Goal: Transaction & Acquisition: Purchase product/service

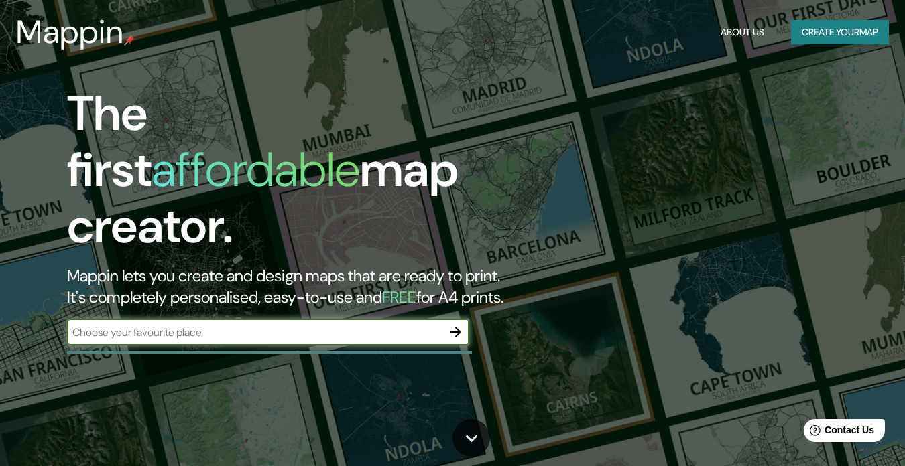
click at [390, 325] on input "text" at bounding box center [254, 332] width 375 height 15
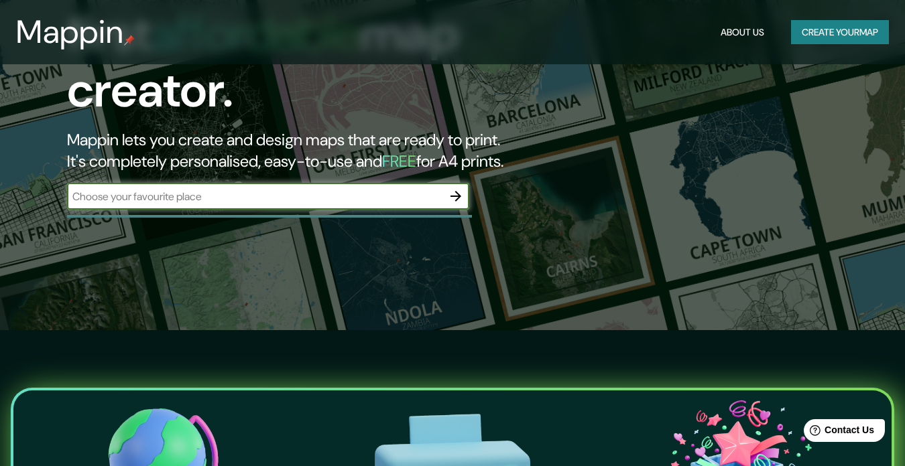
scroll to position [141, 0]
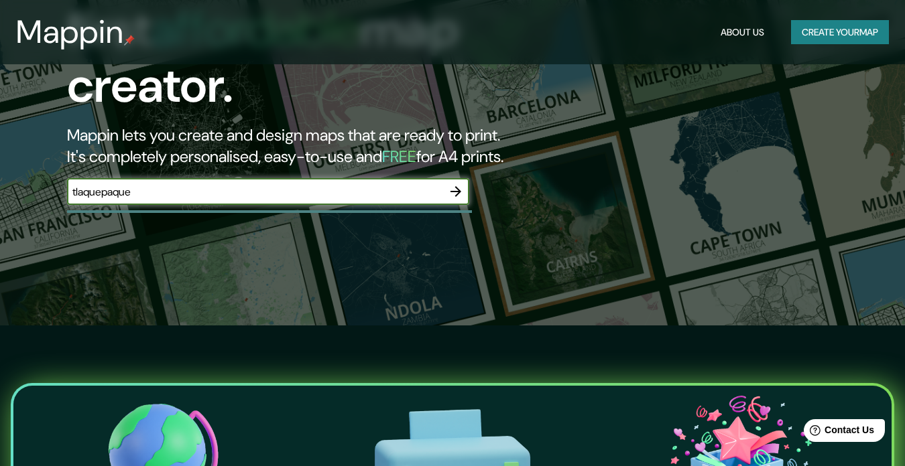
type input "tlaquepaque"
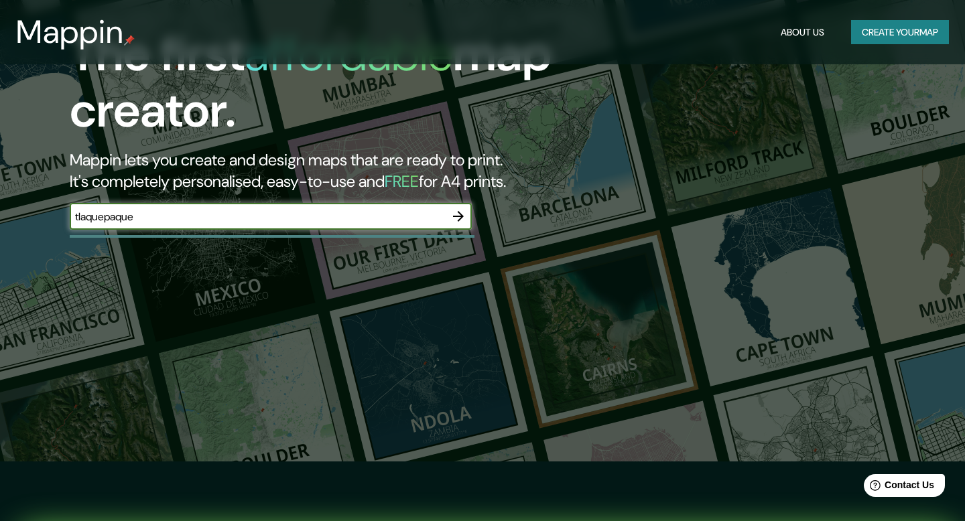
scroll to position [0, 0]
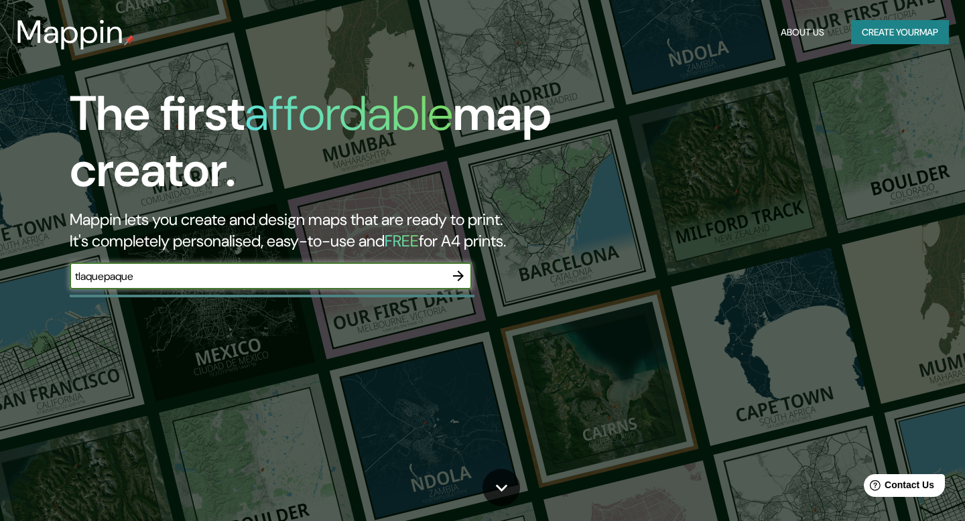
click at [458, 279] on icon "button" at bounding box center [458, 276] width 11 height 11
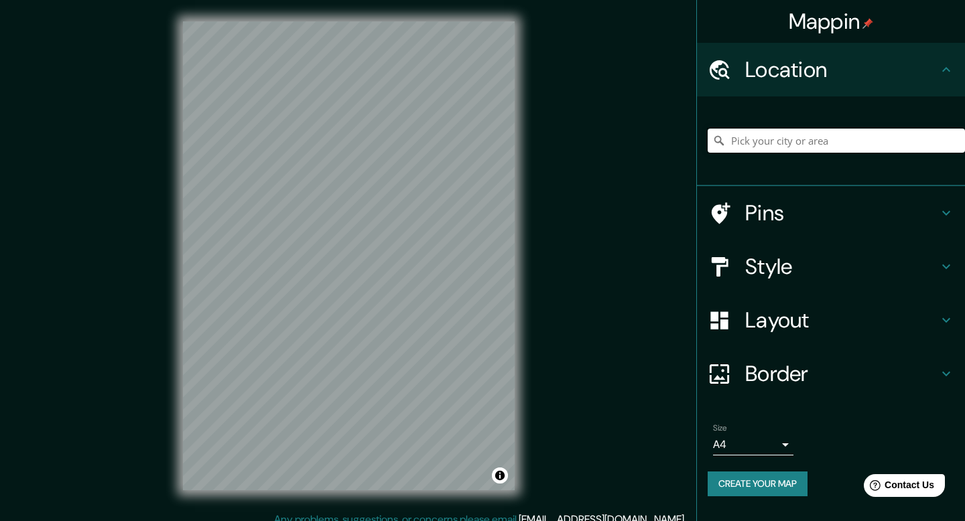
click at [749, 145] on input "Pick your city or area" at bounding box center [836, 141] width 257 height 24
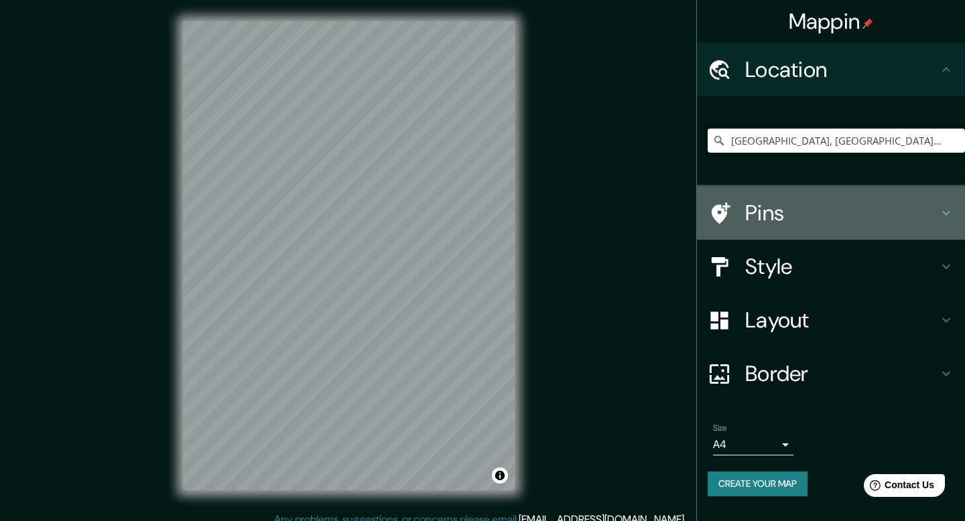
click at [801, 215] on h4 "Pins" at bounding box center [841, 213] width 193 height 27
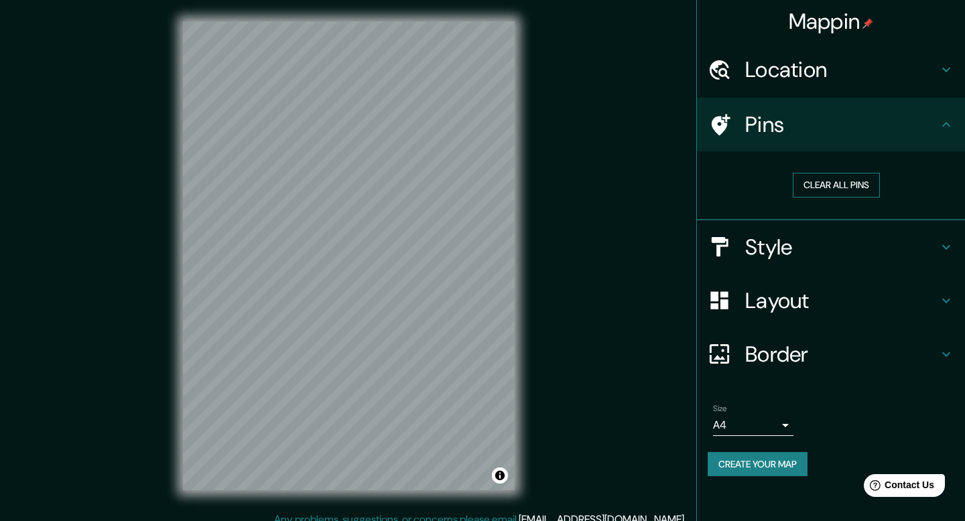
click at [826, 187] on button "Clear all pins" at bounding box center [836, 185] width 87 height 25
click at [725, 68] on icon at bounding box center [719, 69] width 23 height 23
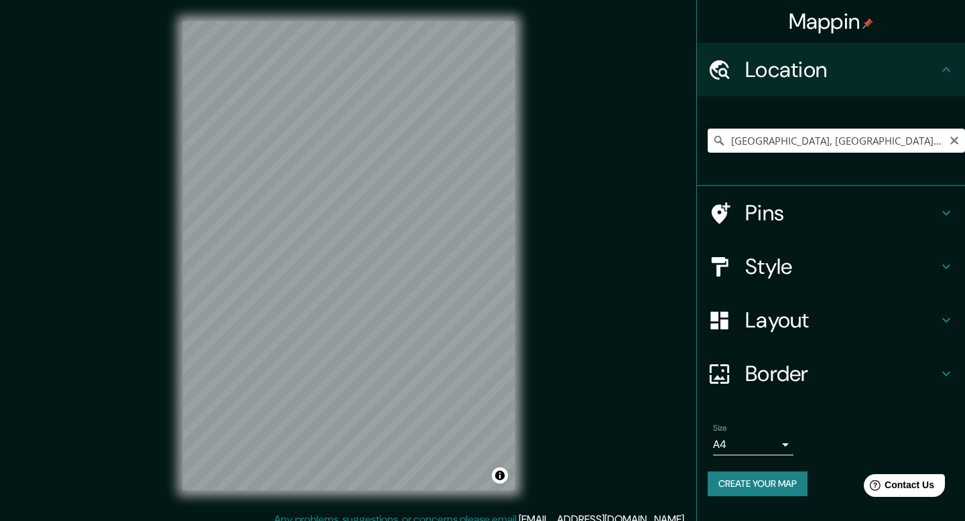
click at [763, 141] on input "[GEOGRAPHIC_DATA], [GEOGRAPHIC_DATA], [GEOGRAPHIC_DATA]" at bounding box center [836, 141] width 257 height 24
paste input "Av. [STREET_ADDRESS][PERSON_NAME]."
type input "[STREET_ADDRESS]"
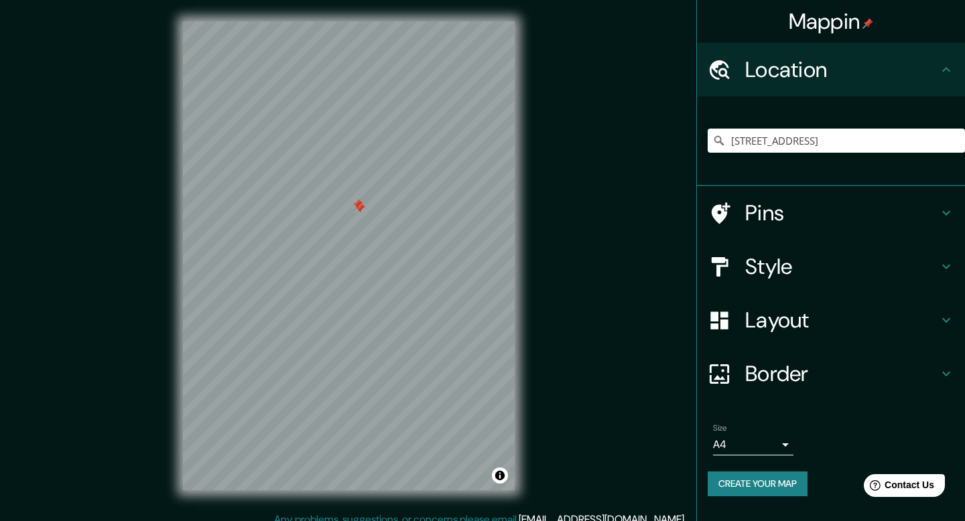
click at [361, 212] on div at bounding box center [359, 208] width 11 height 11
click at [756, 216] on h4 "Pins" at bounding box center [841, 213] width 193 height 27
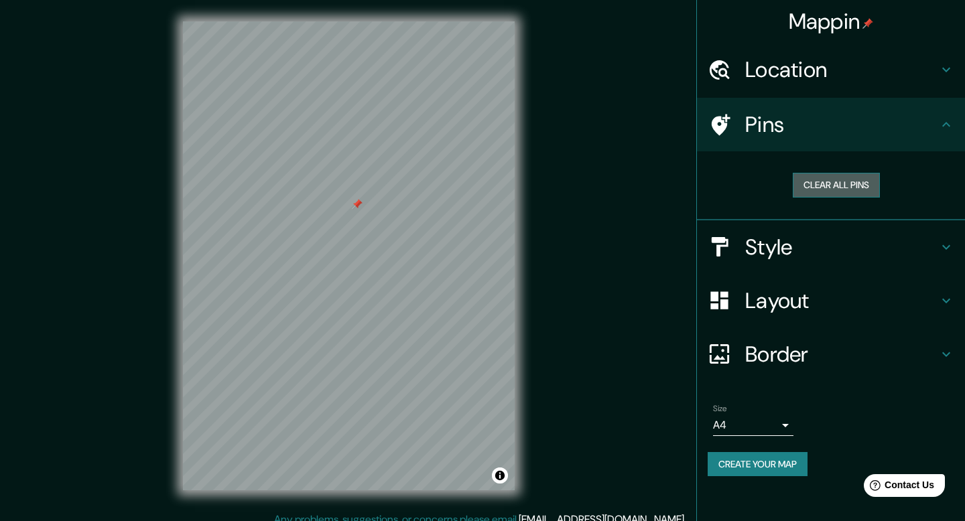
click at [821, 184] on button "Clear all pins" at bounding box center [836, 185] width 87 height 25
click at [760, 243] on h4 "Style" at bounding box center [841, 247] width 193 height 27
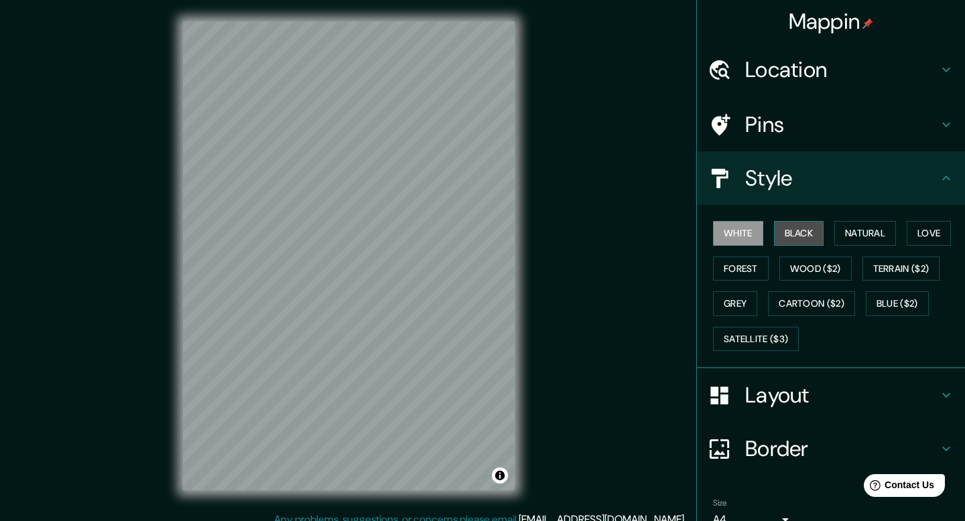
click at [791, 231] on button "Black" at bounding box center [799, 233] width 50 height 25
click at [850, 233] on button "Natural" at bounding box center [865, 233] width 62 height 25
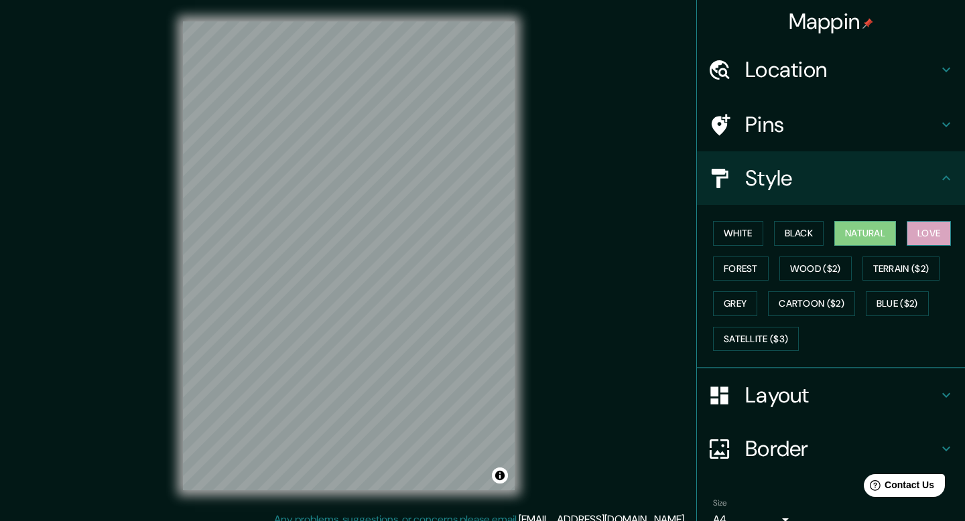
click at [904, 235] on button "Love" at bounding box center [929, 233] width 44 height 25
click at [725, 268] on button "Forest" at bounding box center [741, 269] width 56 height 25
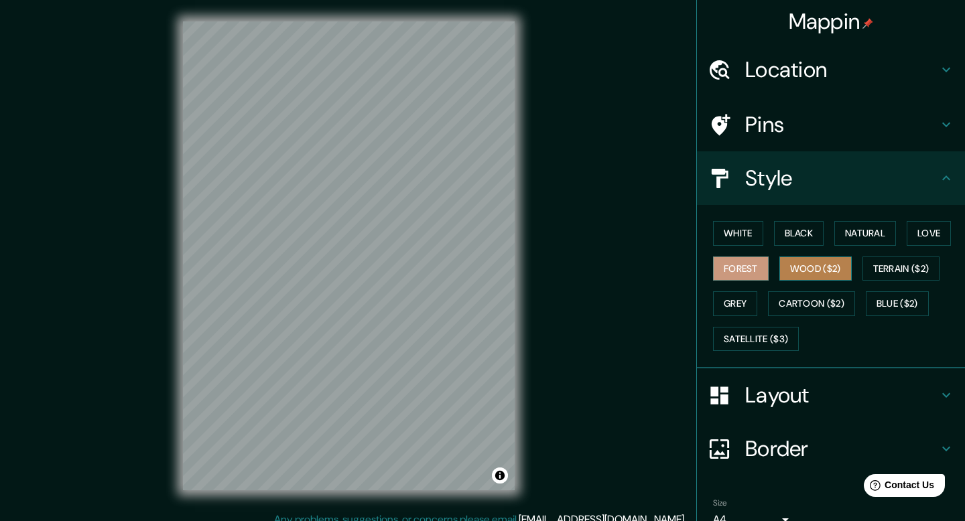
click at [806, 272] on button "Wood ($2)" at bounding box center [815, 269] width 72 height 25
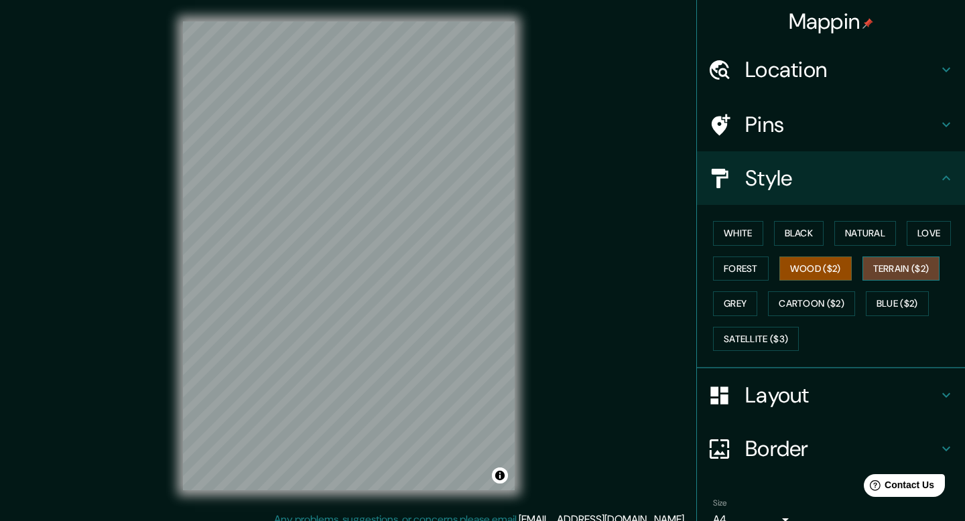
click at [904, 273] on button "Terrain ($2)" at bounding box center [901, 269] width 78 height 25
click at [899, 296] on button "Blue ($2)" at bounding box center [897, 303] width 63 height 25
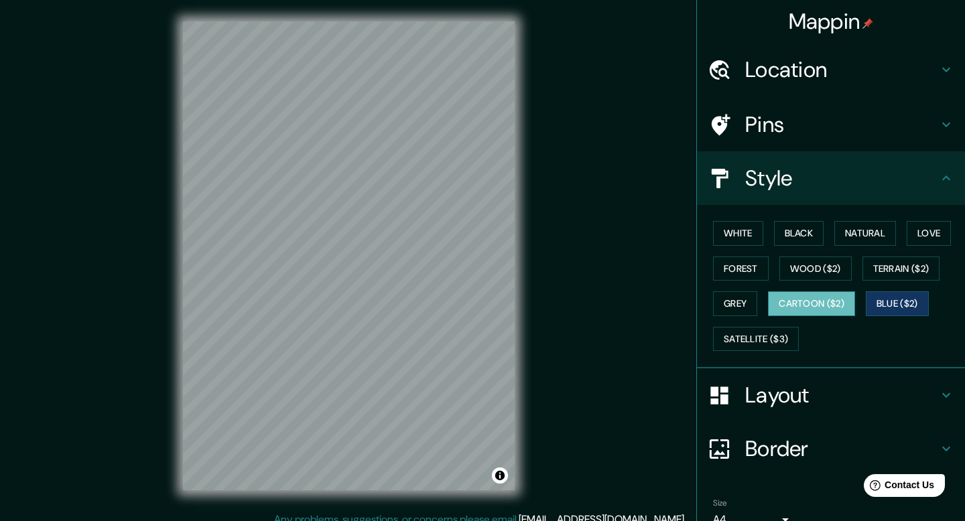
click at [824, 314] on button "Cartoon ($2)" at bounding box center [811, 303] width 87 height 25
click at [738, 304] on button "Grey" at bounding box center [735, 303] width 44 height 25
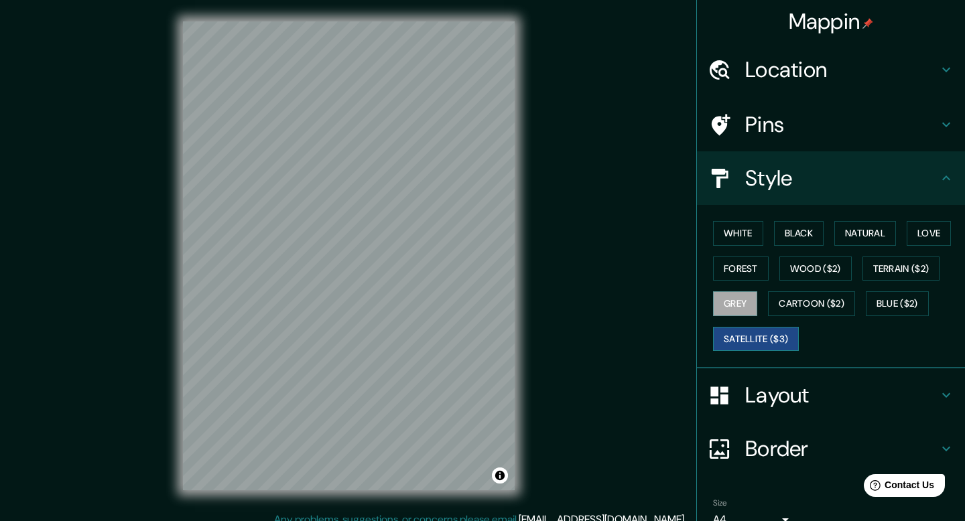
click at [774, 341] on button "Satellite ($3)" at bounding box center [756, 339] width 86 height 25
click at [757, 237] on button "White" at bounding box center [738, 233] width 50 height 25
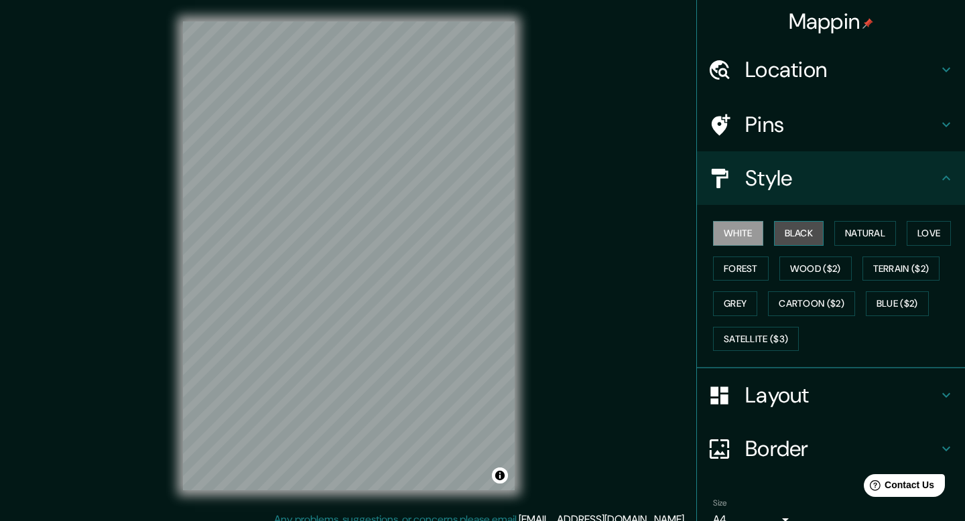
click at [798, 234] on button "Black" at bounding box center [799, 233] width 50 height 25
click at [756, 258] on button "Forest" at bounding box center [741, 269] width 56 height 25
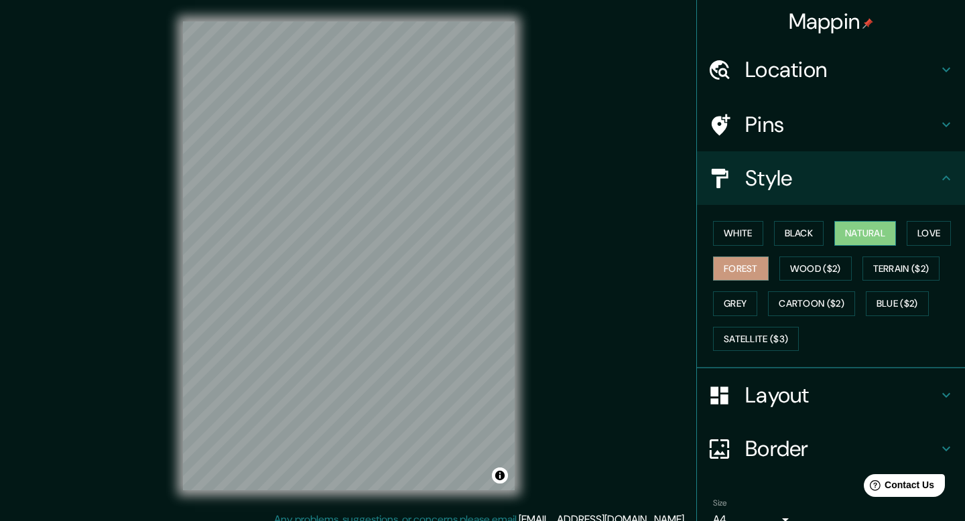
click at [859, 235] on button "Natural" at bounding box center [865, 233] width 62 height 25
click at [752, 233] on button "White" at bounding box center [738, 233] width 50 height 25
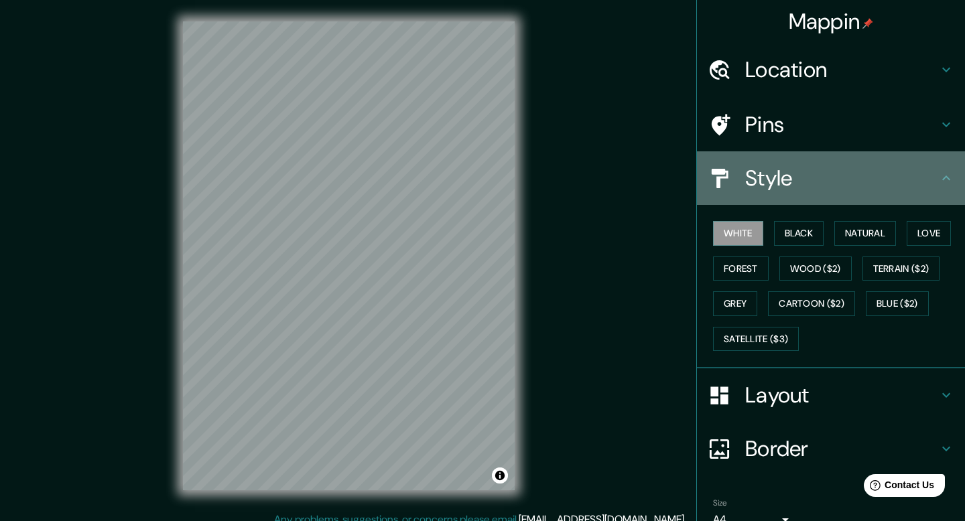
click at [822, 178] on h4 "Style" at bounding box center [841, 178] width 193 height 27
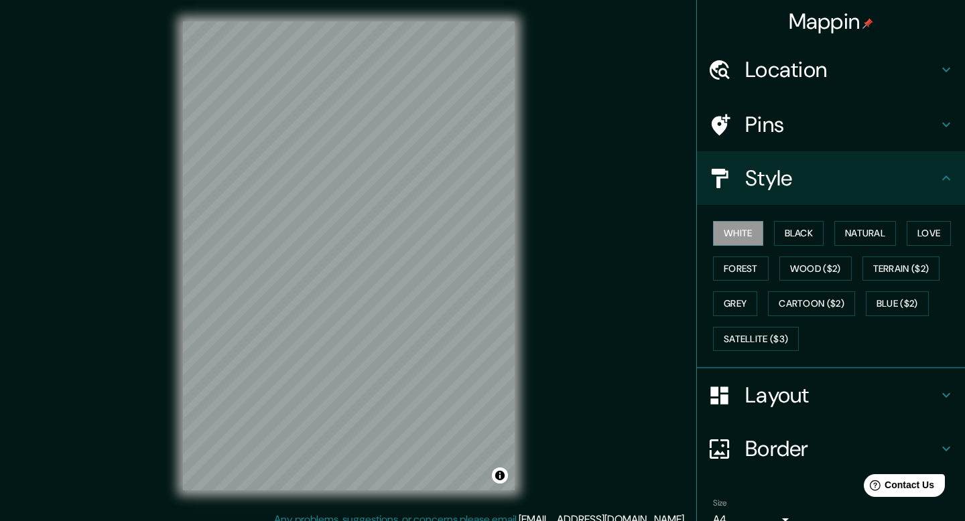
click at [904, 399] on icon at bounding box center [946, 395] width 16 height 16
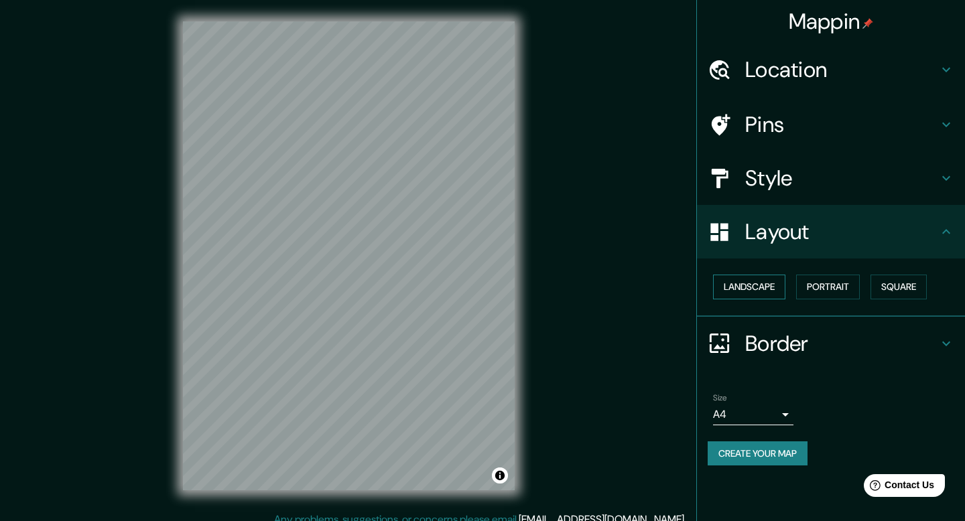
click at [761, 285] on button "Landscape" at bounding box center [749, 287] width 72 height 25
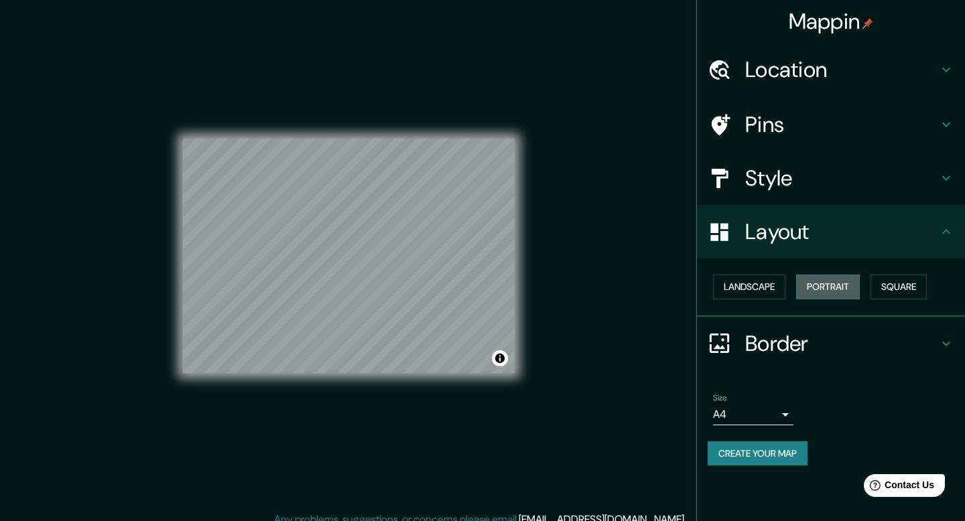
click at [825, 283] on button "Portrait" at bounding box center [828, 287] width 64 height 25
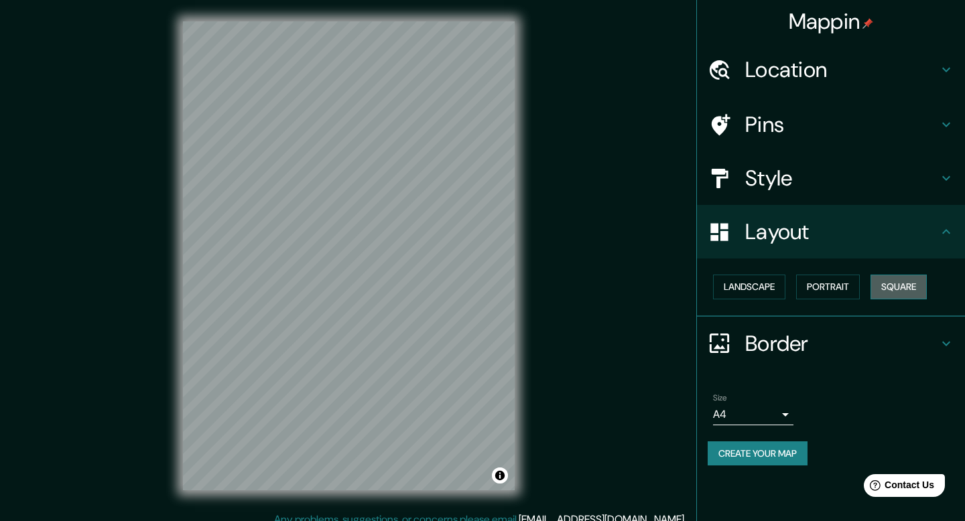
click at [904, 282] on button "Square" at bounding box center [898, 287] width 56 height 25
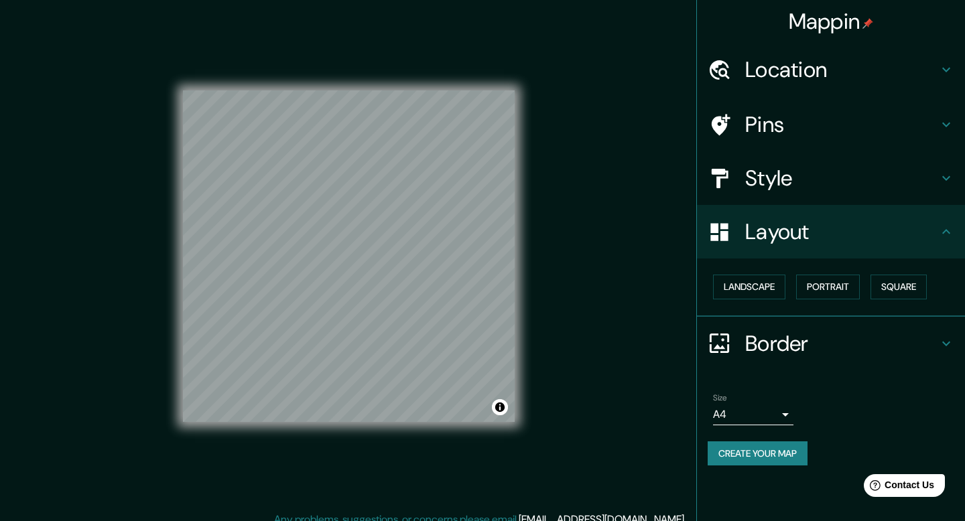
click at [904, 224] on icon at bounding box center [946, 232] width 16 height 16
click at [904, 332] on h4 "Border" at bounding box center [841, 343] width 193 height 27
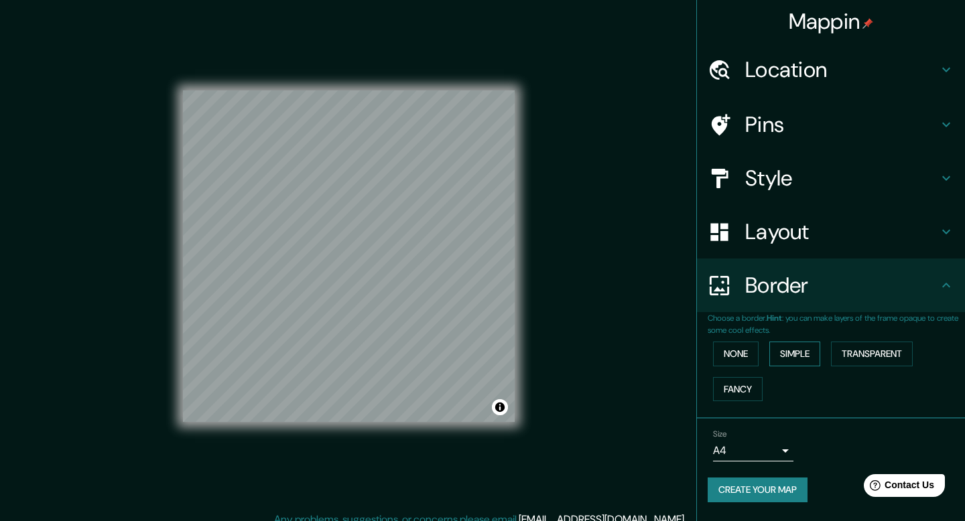
click at [794, 356] on button "Simple" at bounding box center [794, 354] width 51 height 25
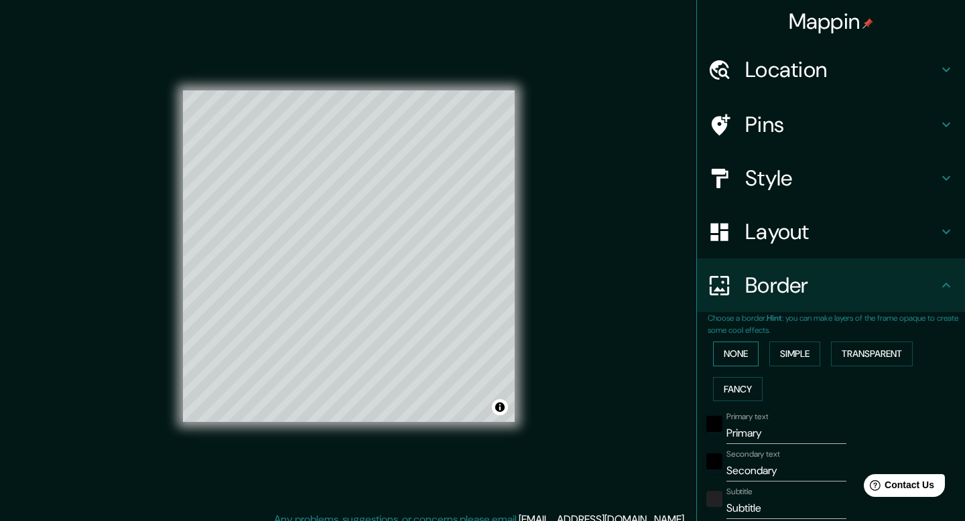
click at [752, 353] on button "None" at bounding box center [736, 354] width 46 height 25
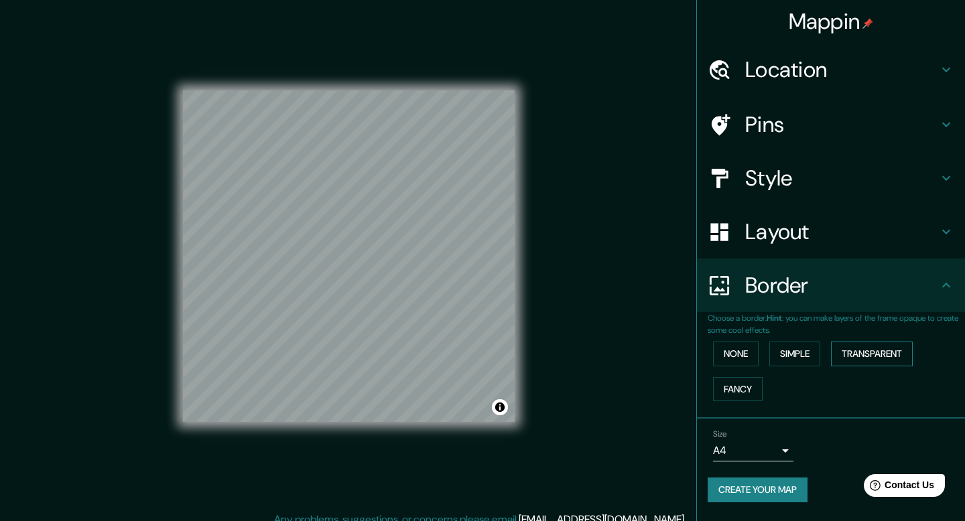
click at [871, 355] on button "Transparent" at bounding box center [872, 354] width 82 height 25
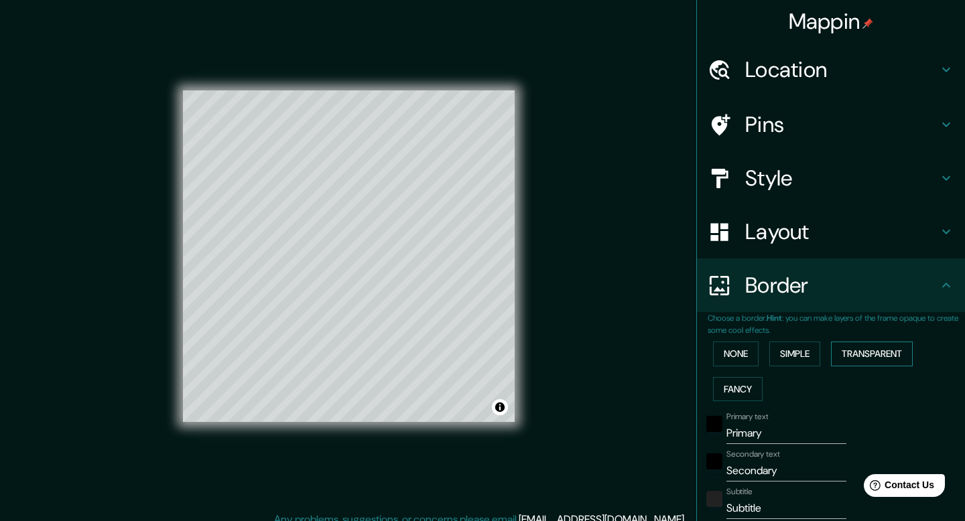
click at [864, 353] on button "Transparent" at bounding box center [872, 354] width 82 height 25
type input "238"
type input "40"
click at [744, 383] on button "Fancy" at bounding box center [738, 389] width 50 height 25
click at [746, 349] on button "None" at bounding box center [736, 354] width 46 height 25
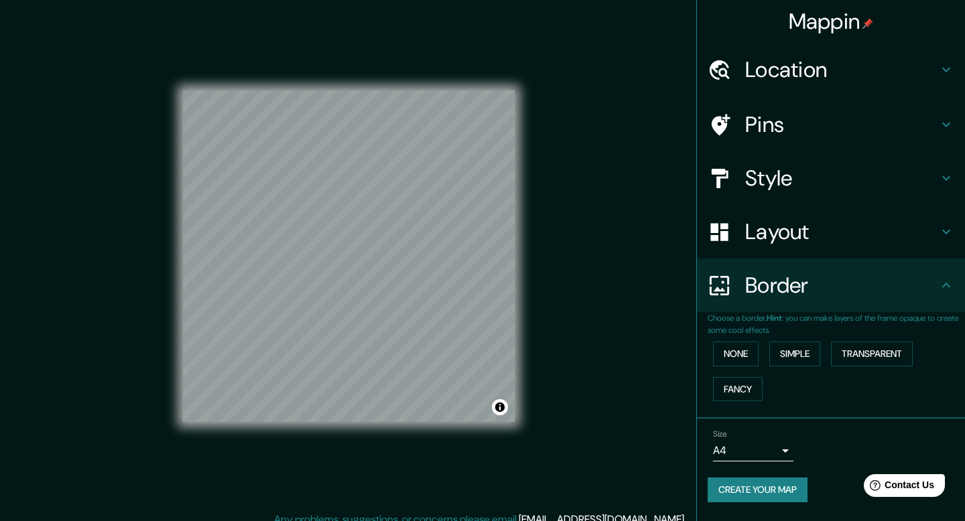
click at [814, 294] on h4 "Border" at bounding box center [841, 285] width 193 height 27
click at [904, 289] on icon at bounding box center [946, 285] width 16 height 16
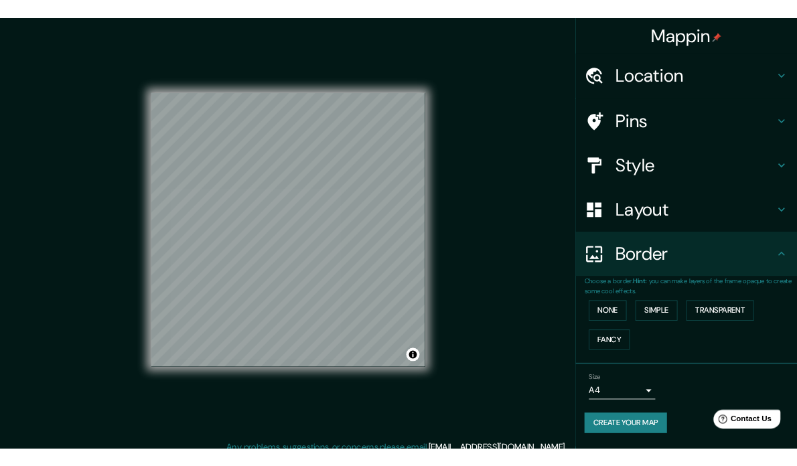
scroll to position [12, 0]
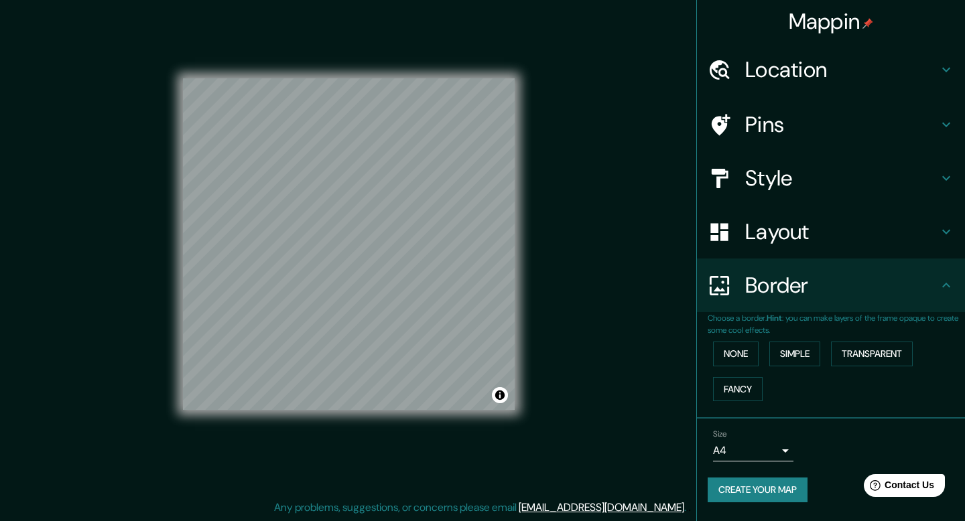
click at [773, 80] on h4 "Location" at bounding box center [841, 69] width 193 height 27
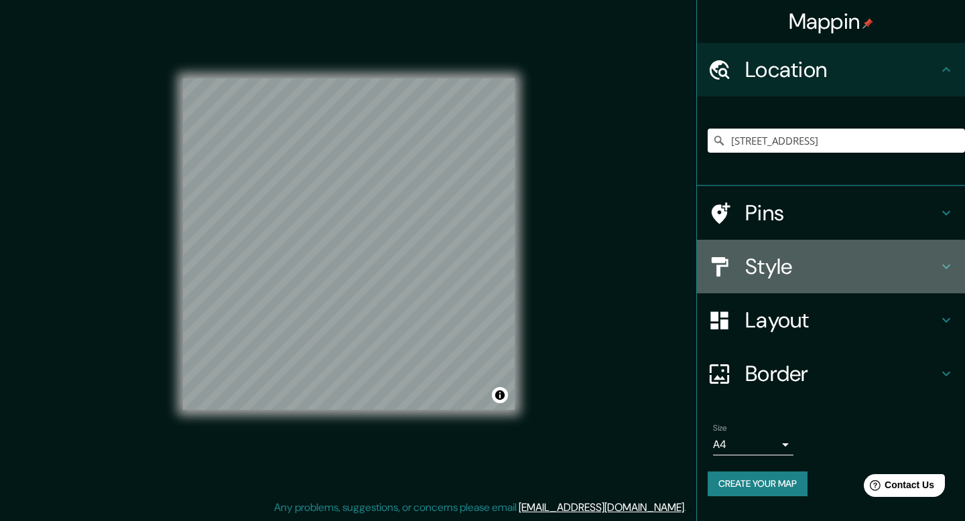
click at [763, 265] on h4 "Style" at bounding box center [841, 266] width 193 height 27
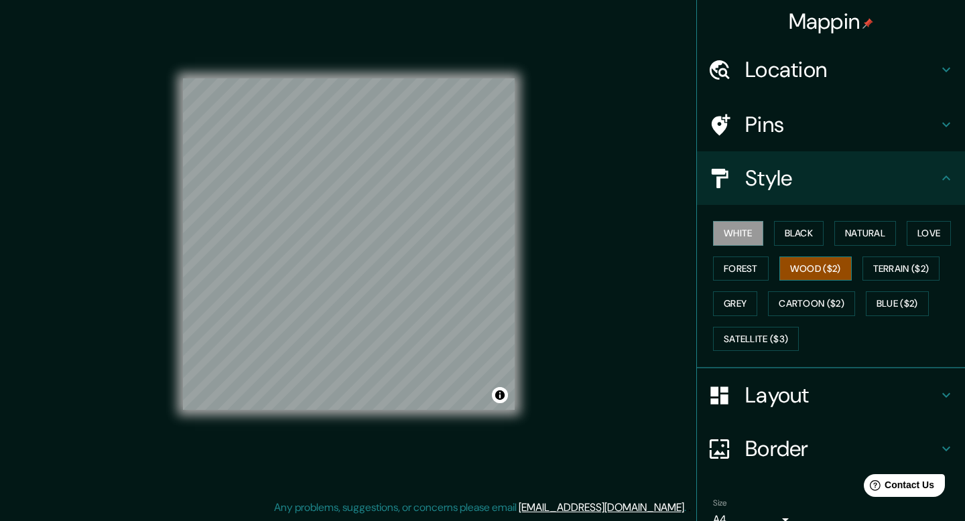
click at [801, 273] on button "Wood ($2)" at bounding box center [815, 269] width 72 height 25
click at [893, 270] on button "Terrain ($2)" at bounding box center [901, 269] width 78 height 25
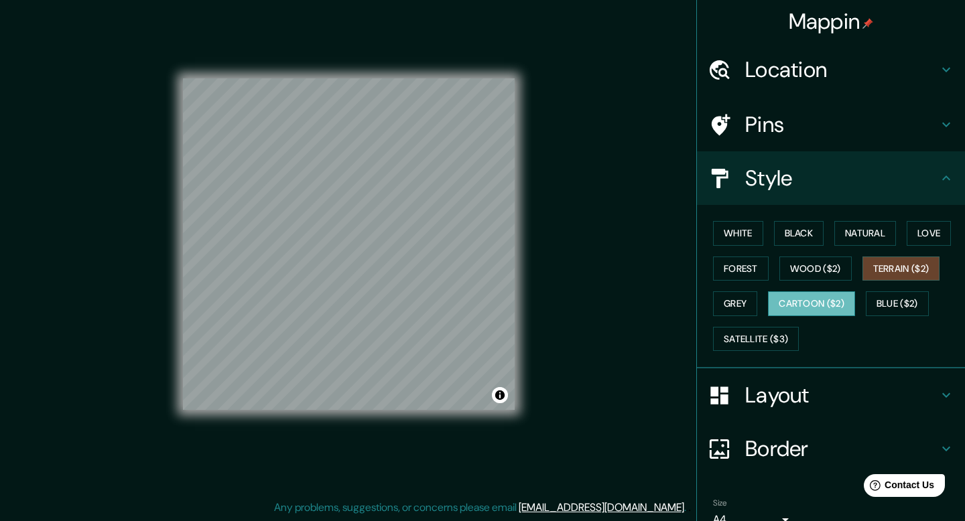
click at [831, 305] on button "Cartoon ($2)" at bounding box center [811, 303] width 87 height 25
click at [742, 295] on button "Grey" at bounding box center [735, 303] width 44 height 25
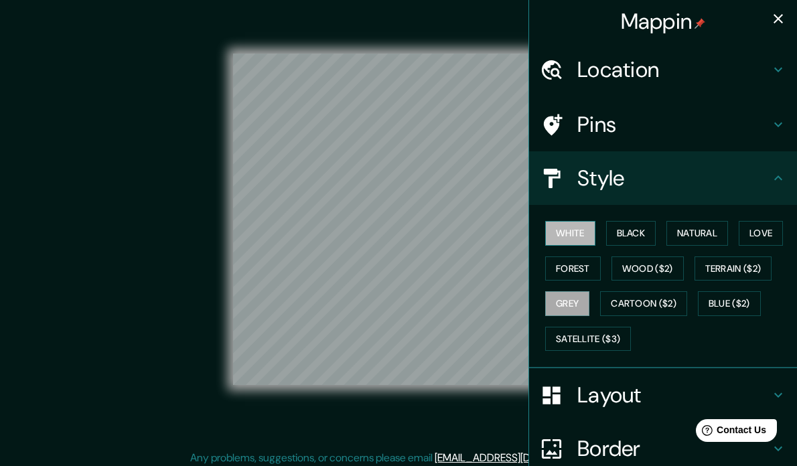
click at [566, 228] on button "White" at bounding box center [570, 233] width 50 height 25
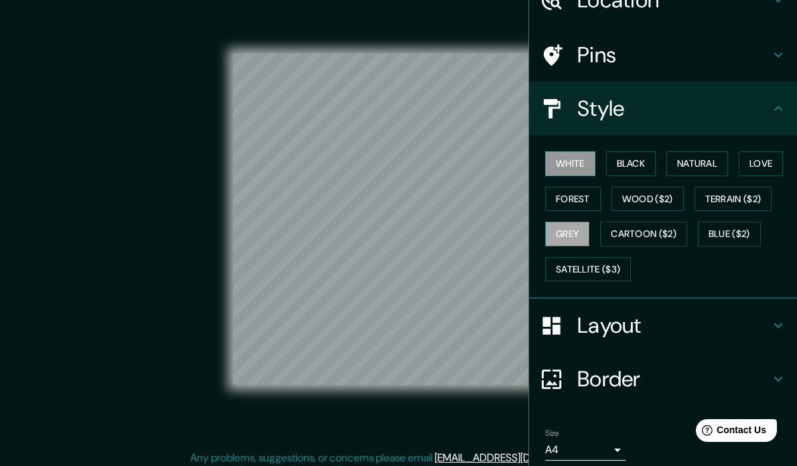
scroll to position [121, 0]
